Goal: Task Accomplishment & Management: Use online tool/utility

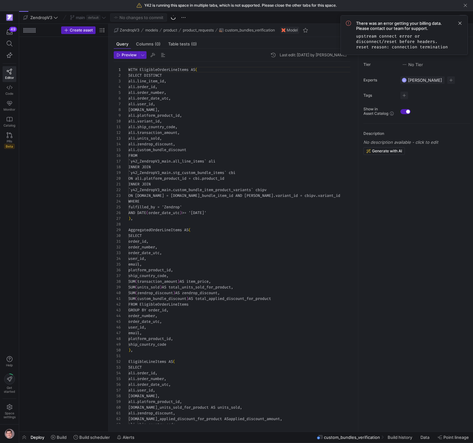
scroll to position [57, 0]
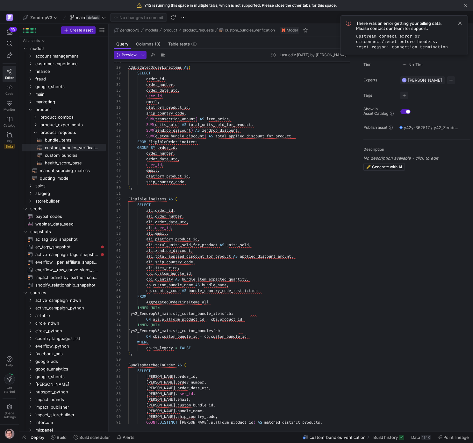
click at [402, 26] on span "There was an error getting your billing data. Please contact our team for suppo…" at bounding box center [404, 26] width 96 height 10
click at [402, 28] on span "There was an error getting your billing data. Please contact our team for suppo…" at bounding box center [404, 26] width 96 height 10
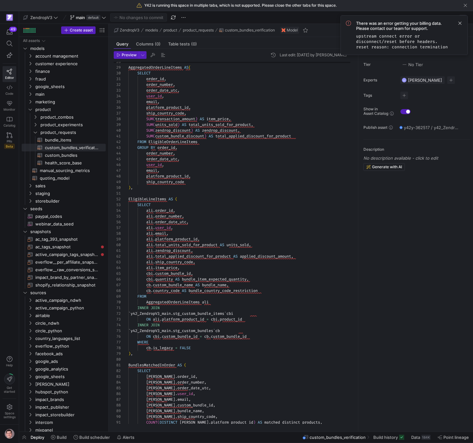
click at [402, 28] on span "There was an error getting your billing data. Please contact our team for suppo…" at bounding box center [404, 26] width 96 height 10
click at [458, 25] on span at bounding box center [460, 23] width 8 height 8
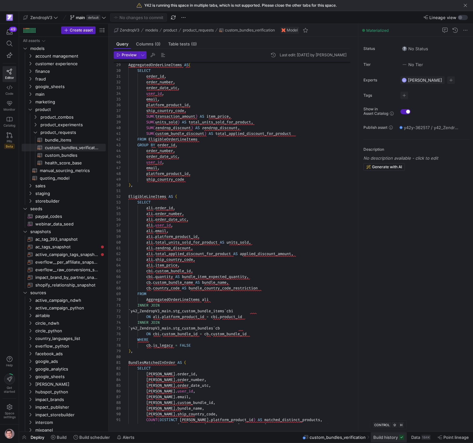
click at [384, 436] on span "Build history" at bounding box center [385, 437] width 25 height 5
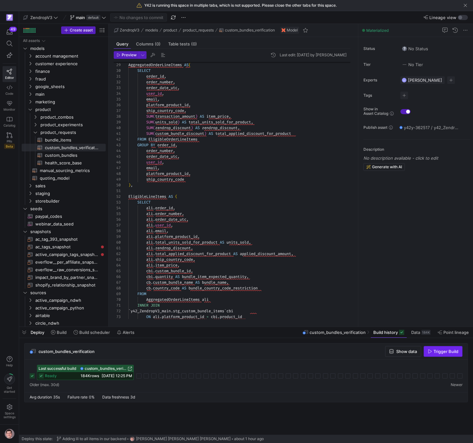
click at [438, 352] on span "Trigger Build" at bounding box center [445, 351] width 25 height 5
click at [110, 368] on span "custom_bundles_verification" at bounding box center [113, 369] width 42 height 4
click at [119, 379] on div "ready 195K rows [DATE] 02:26 PM" at bounding box center [93, 376] width 96 height 8
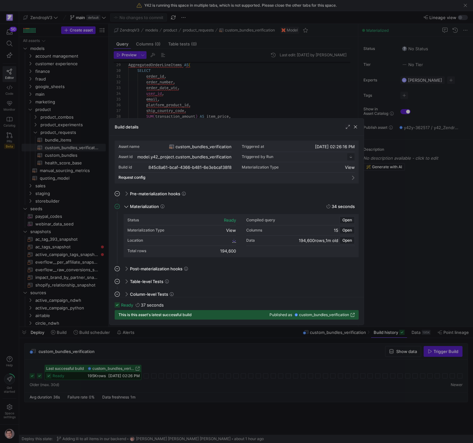
scroll to position [57, 0]
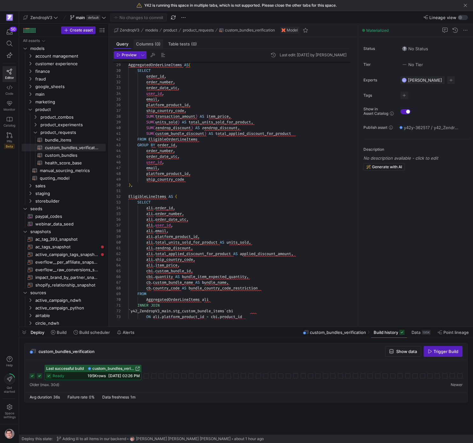
click at [154, 47] on div "Columns (0)" at bounding box center [148, 43] width 30 height 9
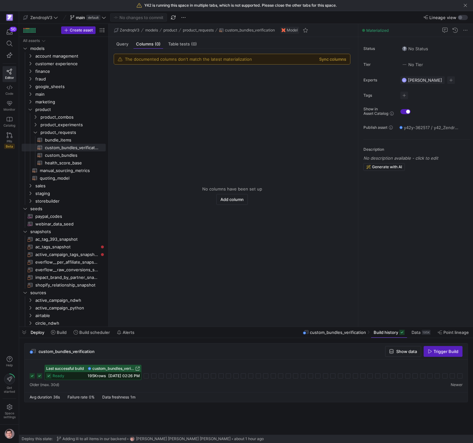
click at [335, 62] on div "The documented columns don't match the latest materialization Sync columns" at bounding box center [232, 59] width 236 height 10
click at [336, 61] on button "Sync columns" at bounding box center [332, 59] width 27 height 5
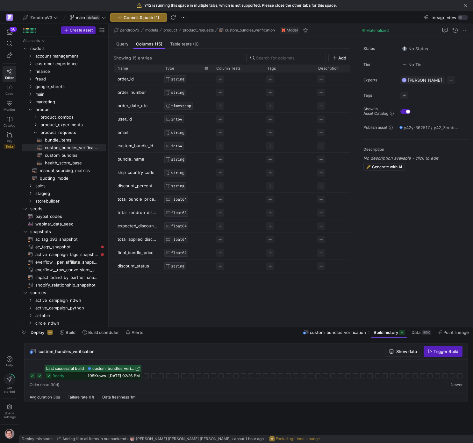
click at [163, 66] on div "Type" at bounding box center [186, 69] width 51 height 8
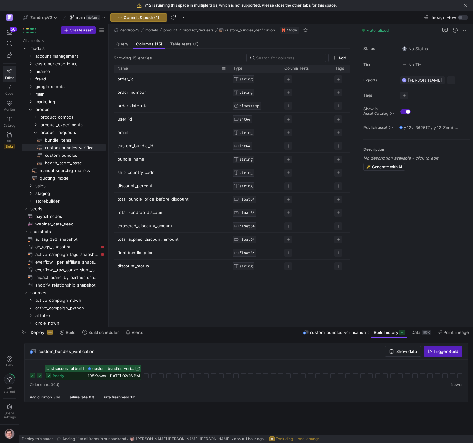
drag, startPoint x: 161, startPoint y: 68, endPoint x: 229, endPoint y: 71, distance: 68.1
click at [229, 71] on div at bounding box center [229, 69] width 3 height 8
click at [147, 254] on p "final_bundle_price" at bounding box center [171, 253] width 108 height 12
click at [147, 254] on input "final_bundle_price" at bounding box center [168, 253] width 102 height 12
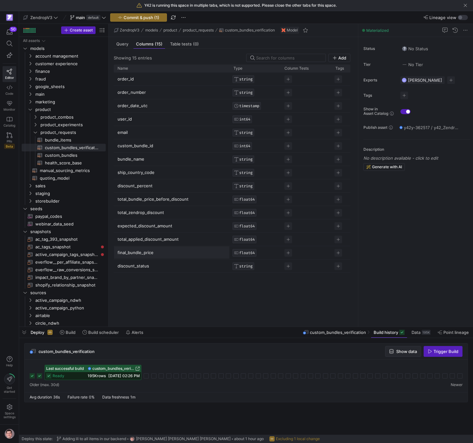
click at [417, 350] on span "Show data" at bounding box center [406, 351] width 21 height 5
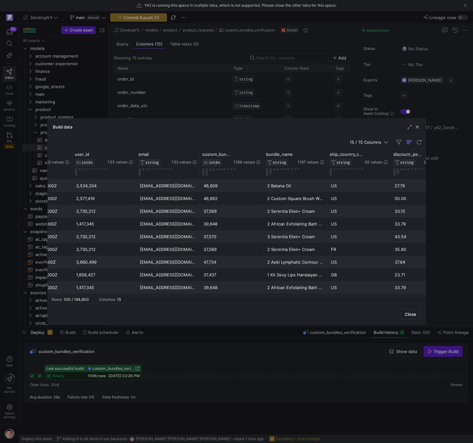
scroll to position [0, 182]
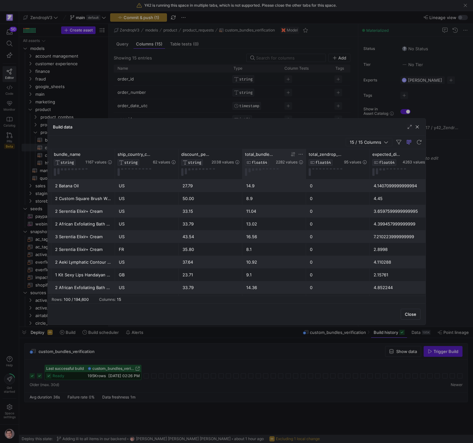
click at [270, 156] on span "total_bundle_price_before_discount" at bounding box center [260, 154] width 30 height 5
click at [306, 153] on div "total_zendrop_discount FLOAT64 95 values" at bounding box center [338, 164] width 64 height 30
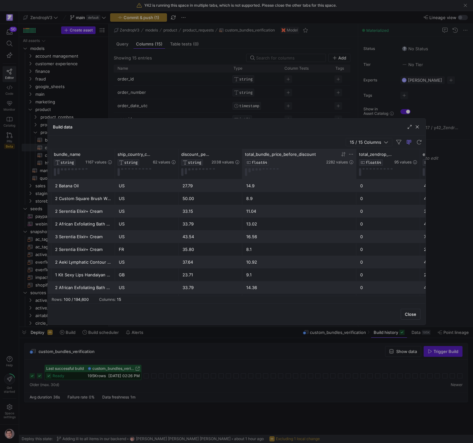
drag, startPoint x: 305, startPoint y: 153, endPoint x: 346, endPoint y: 155, distance: 41.1
click at [355, 155] on div at bounding box center [356, 164] width 3 height 30
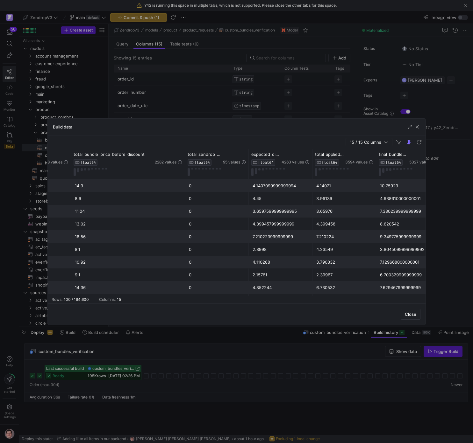
click at [266, 147] on div "15 / 15 Columns" at bounding box center [236, 143] width 377 height 14
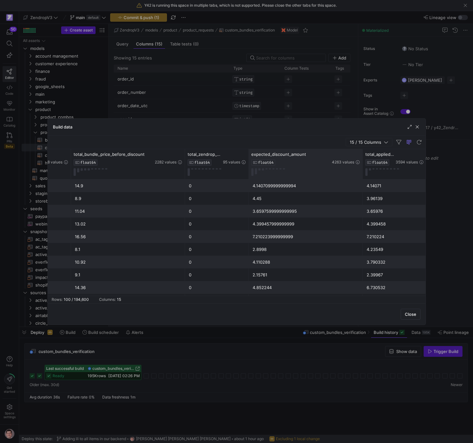
drag, startPoint x: 311, startPoint y: 153, endPoint x: 362, endPoint y: 155, distance: 50.3
click at [362, 155] on div at bounding box center [362, 164] width 3 height 30
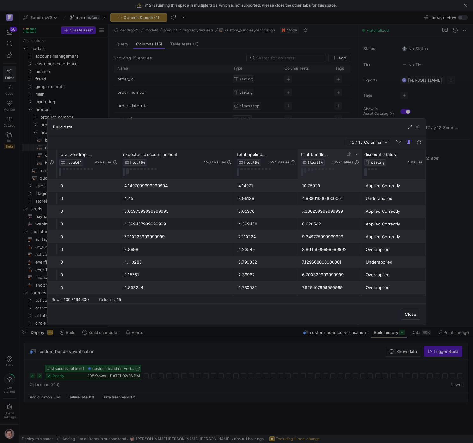
drag, startPoint x: 317, startPoint y: 152, endPoint x: 322, endPoint y: 153, distance: 5.1
click at [317, 152] on span "final_bundle_price" at bounding box center [314, 154] width 29 height 5
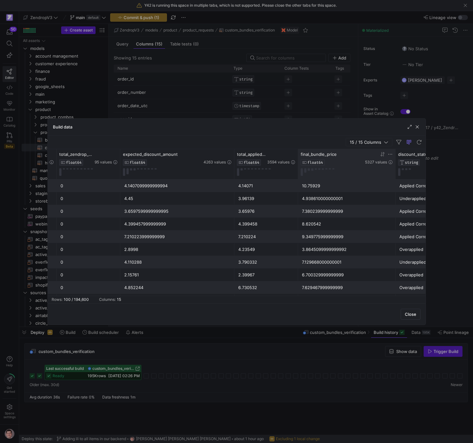
drag, startPoint x: 360, startPoint y: 153, endPoint x: 390, endPoint y: 154, distance: 30.2
click at [394, 154] on div at bounding box center [395, 164] width 3 height 30
click at [309, 154] on span "final_bundle_price" at bounding box center [318, 154] width 36 height 5
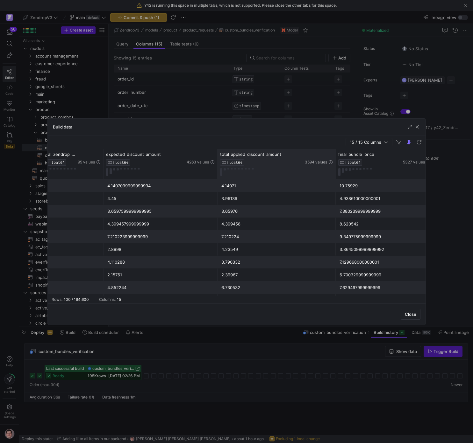
drag, startPoint x: 280, startPoint y: 154, endPoint x: 335, endPoint y: 155, distance: 54.4
click at [335, 155] on div at bounding box center [335, 164] width 3 height 30
click at [254, 155] on span "total_applied_discount_amount" at bounding box center [250, 154] width 61 height 5
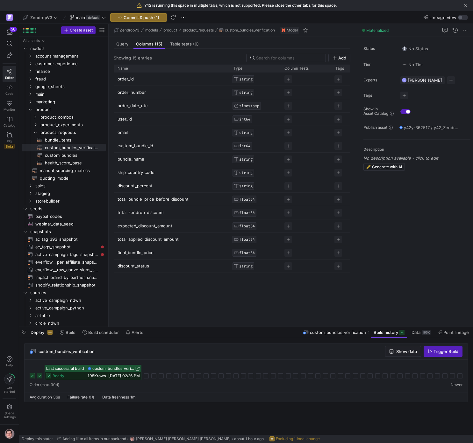
click at [171, 200] on p "total_bundle_price_before_discount" at bounding box center [171, 199] width 108 height 12
click at [168, 200] on input "total_bundle_price_before_discount" at bounding box center [168, 199] width 102 height 12
click at [121, 45] on span "Query" at bounding box center [122, 44] width 12 height 4
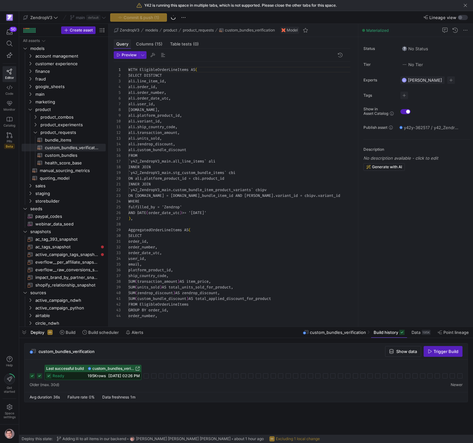
scroll to position [57, 0]
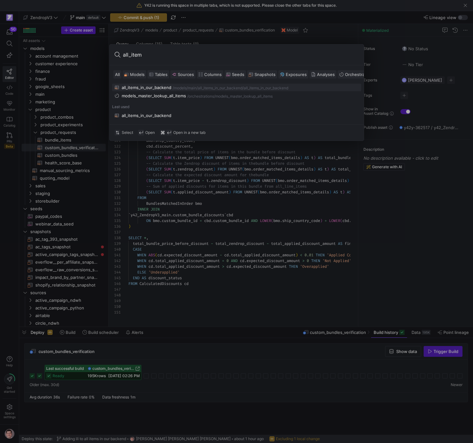
type input "all_items"
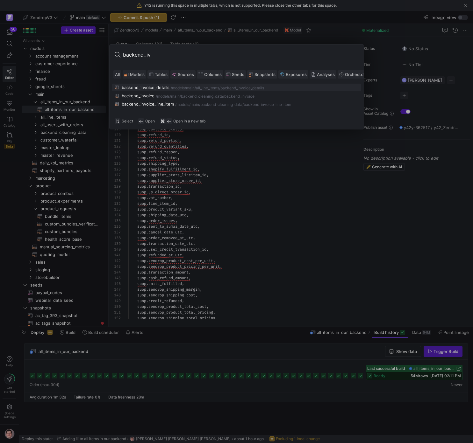
type input "backend_i"
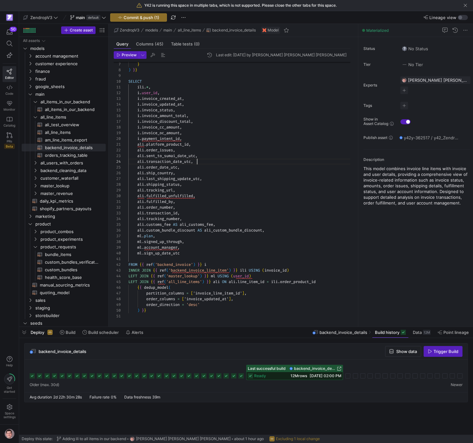
scroll to position [17, 69]
click at [206, 162] on div "} ) } } SELECT ili . * , i . user_id , i . invoice_created_at , i . invoice_upd…" at bounding box center [241, 170] width 227 height 297
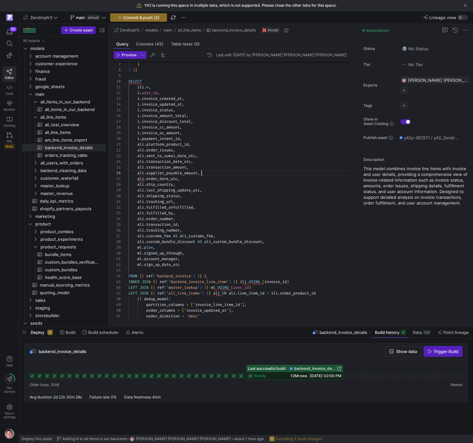
scroll to position [29, 73]
click at [192, 293] on div at bounding box center [236, 221] width 473 height 443
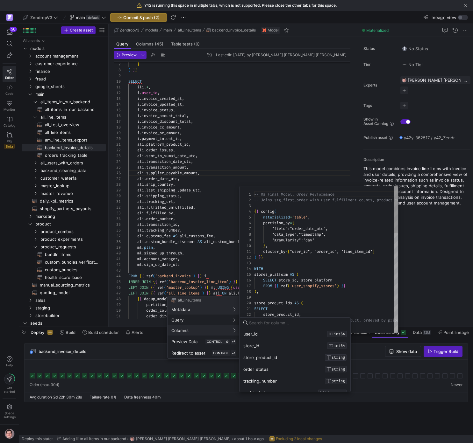
scroll to position [0, 0]
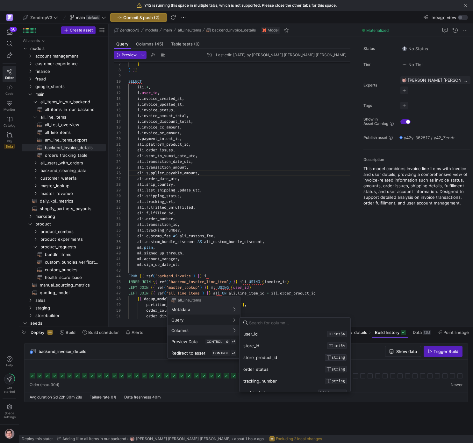
click at [288, 324] on input at bounding box center [297, 322] width 97 height 5
type input "supplier_"
click at [228, 180] on div at bounding box center [236, 221] width 473 height 443
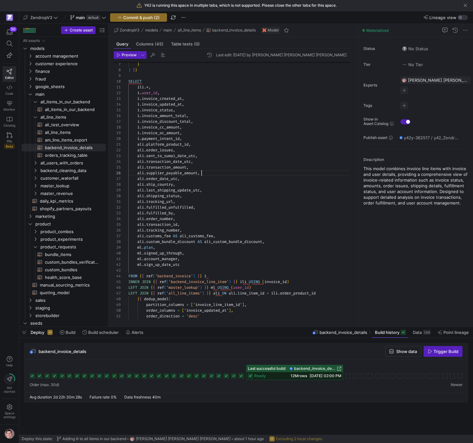
click at [222, 175] on div "} ) } } SELECT ili . * , i . user_id , i . invoice_created_at , i . invoice_upd…" at bounding box center [241, 176] width 227 height 309
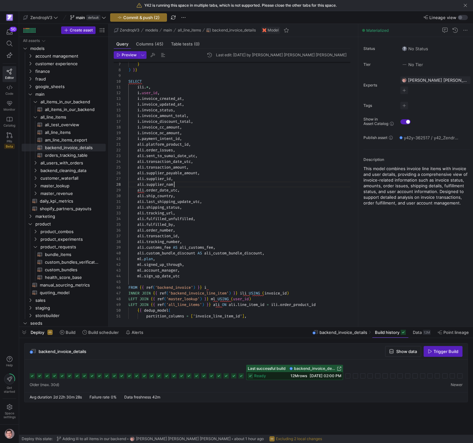
scroll to position [40, 50]
click at [291, 375] on span "12M rows" at bounding box center [298, 376] width 17 height 5
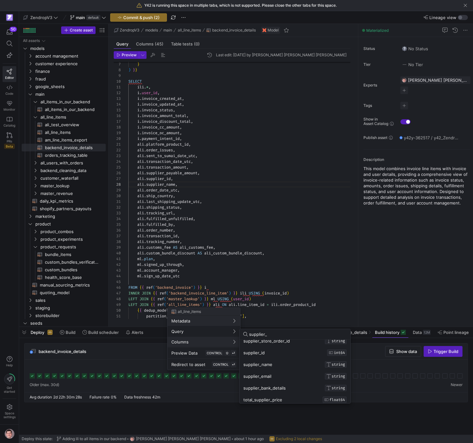
scroll to position [66, 0]
click at [225, 264] on div at bounding box center [236, 221] width 473 height 443
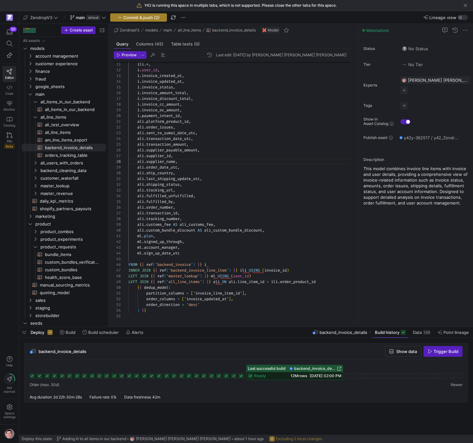
click at [141, 18] on span "Commit & push (2)" at bounding box center [141, 17] width 36 height 5
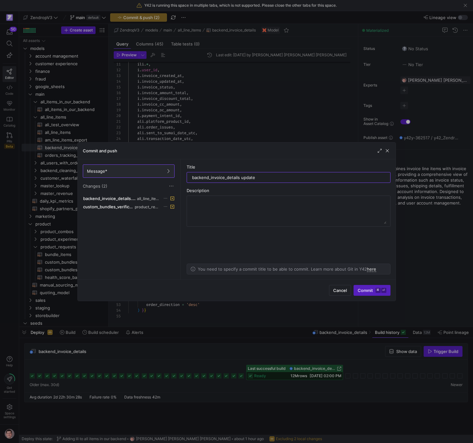
type input "backend_invoice_details update"
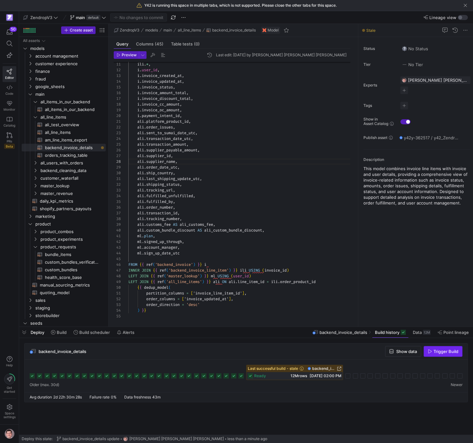
click at [436, 355] on span "button" at bounding box center [443, 352] width 38 height 10
